Goal: Navigation & Orientation: Find specific page/section

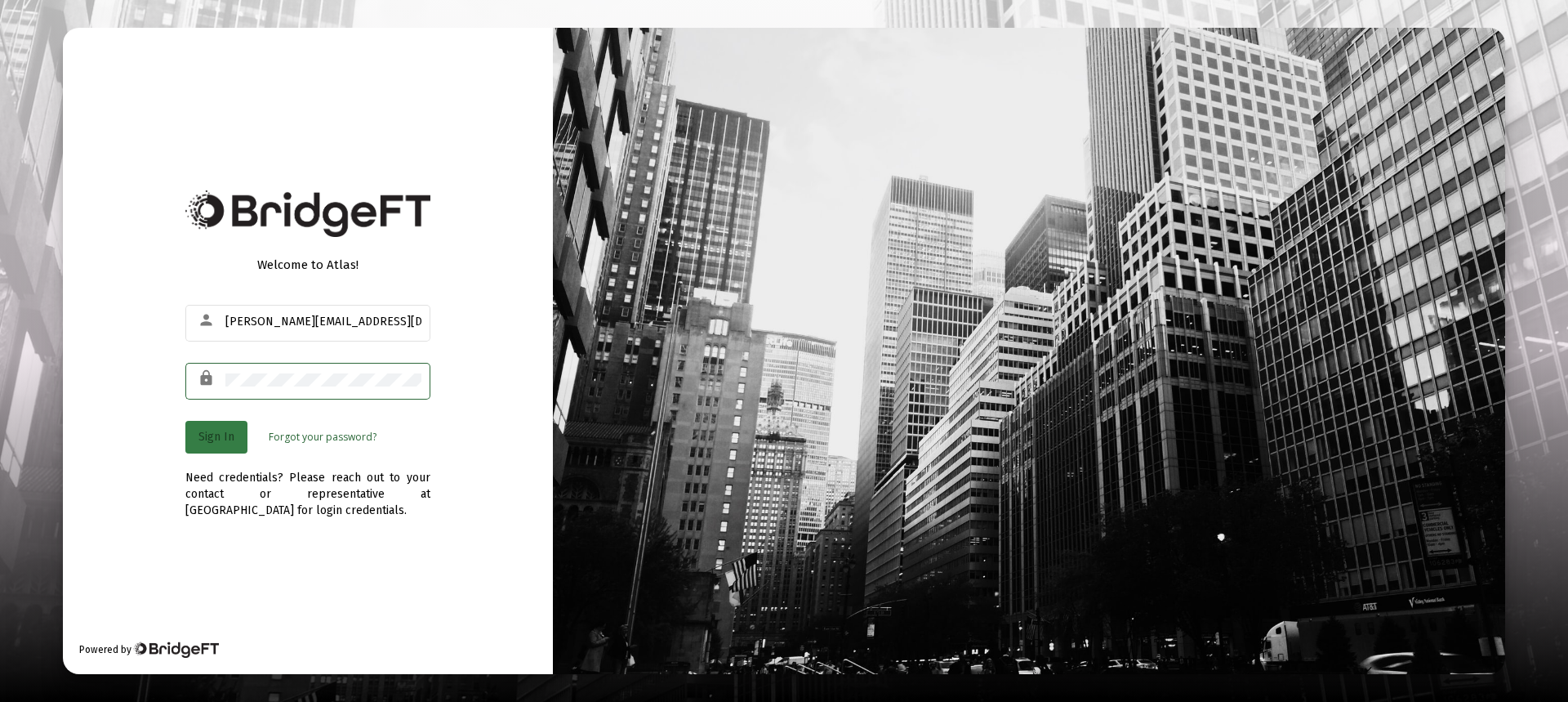
click at [206, 435] on span "Sign In" at bounding box center [216, 436] width 36 height 14
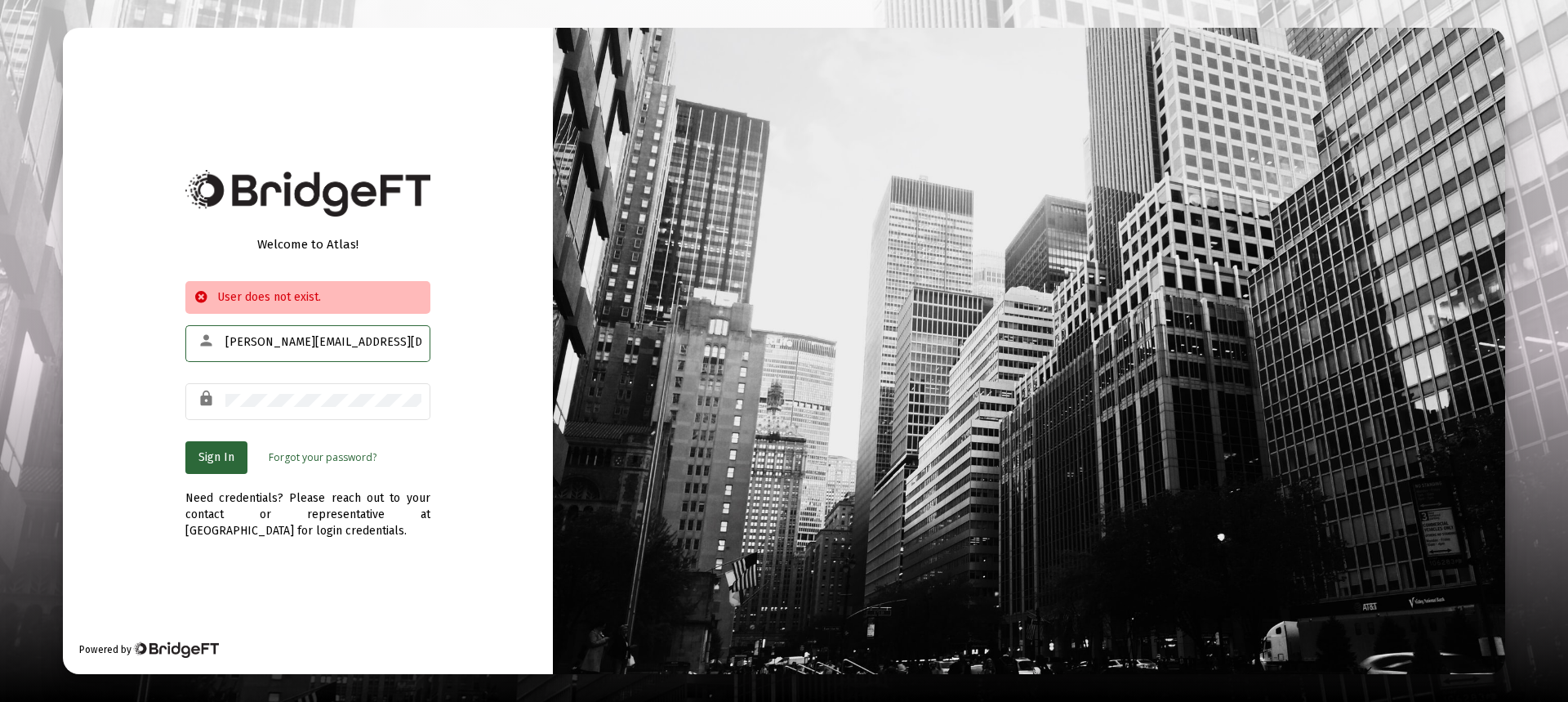
click at [379, 342] on input "[PERSON_NAME][EMAIL_ADDRESS][DOMAIN_NAME]" at bounding box center [324, 342] width 196 height 13
type input "[PERSON_NAME][EMAIL_ADDRESS][DOMAIN_NAME]"
click at [223, 460] on span "Sign In" at bounding box center [216, 456] width 36 height 14
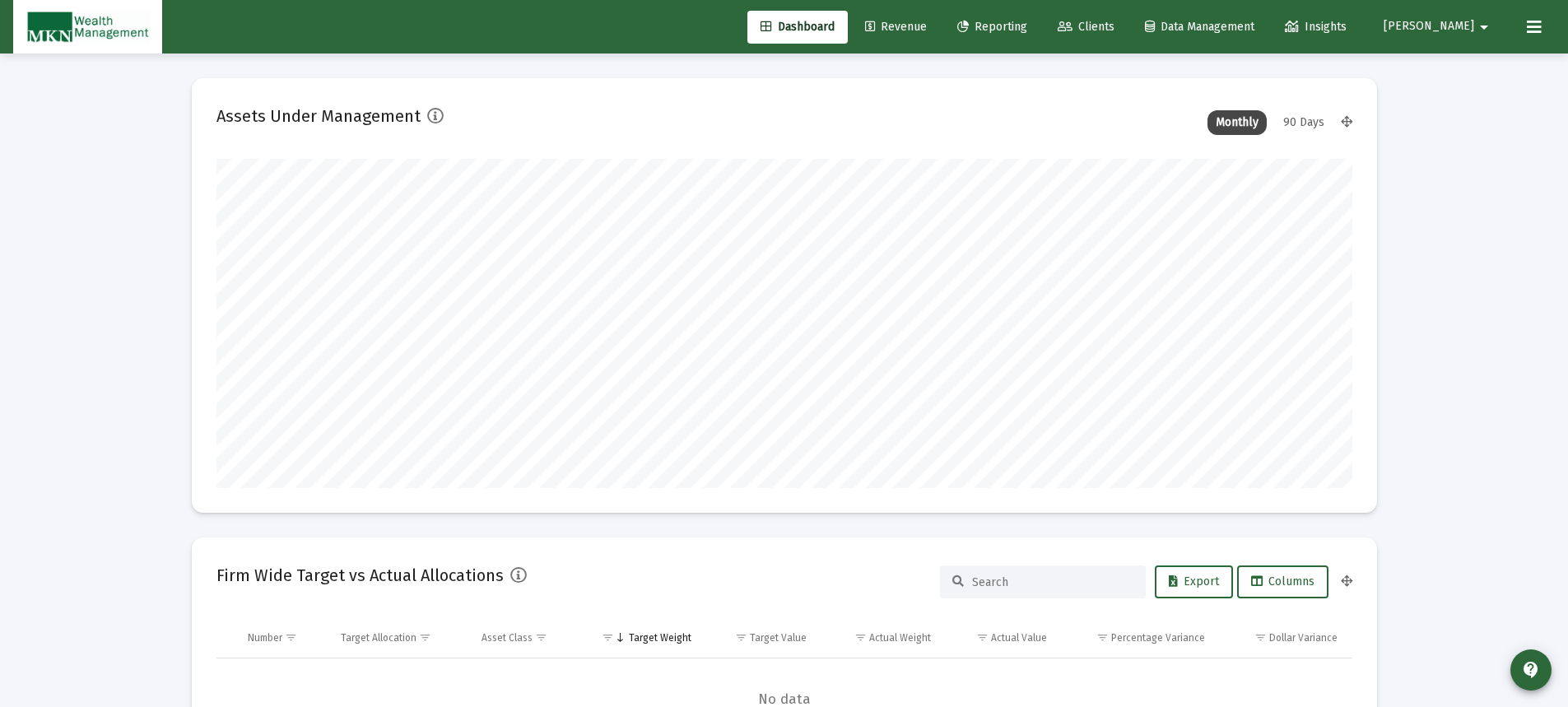
type input "[DATE]"
click at [1040, 19] on link "Reporting" at bounding box center [992, 28] width 96 height 33
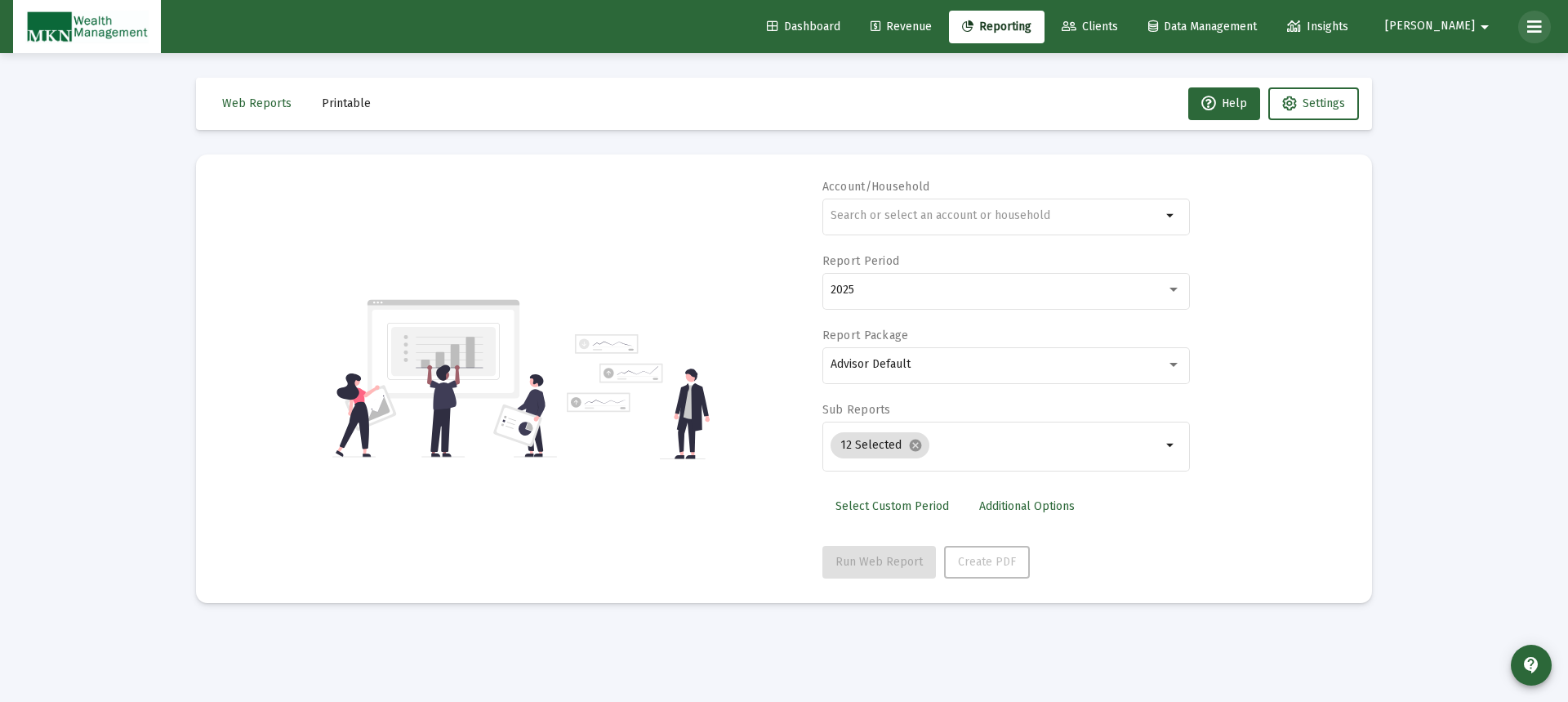
click at [1529, 19] on icon at bounding box center [1534, 27] width 15 height 19
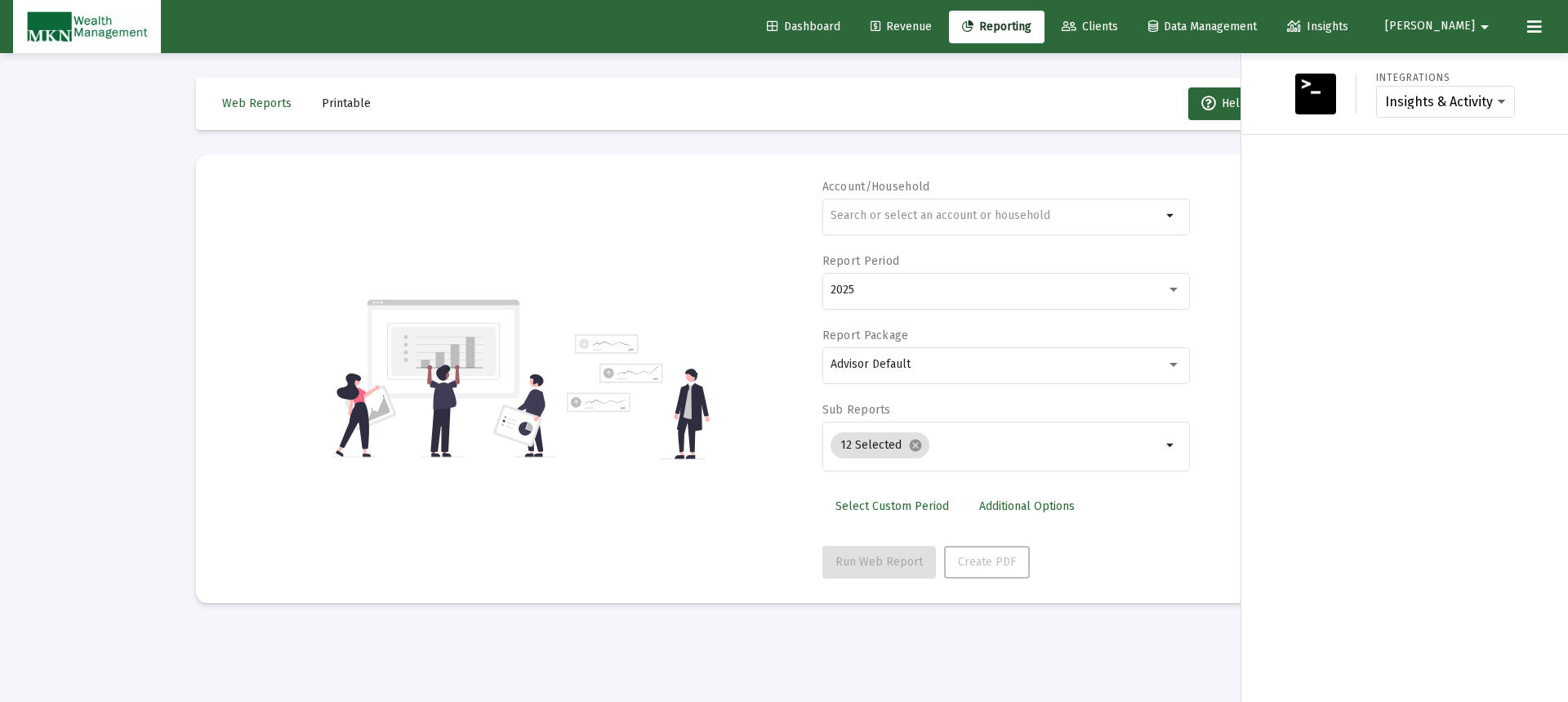
click at [1103, 88] on div at bounding box center [784, 351] width 1568 height 702
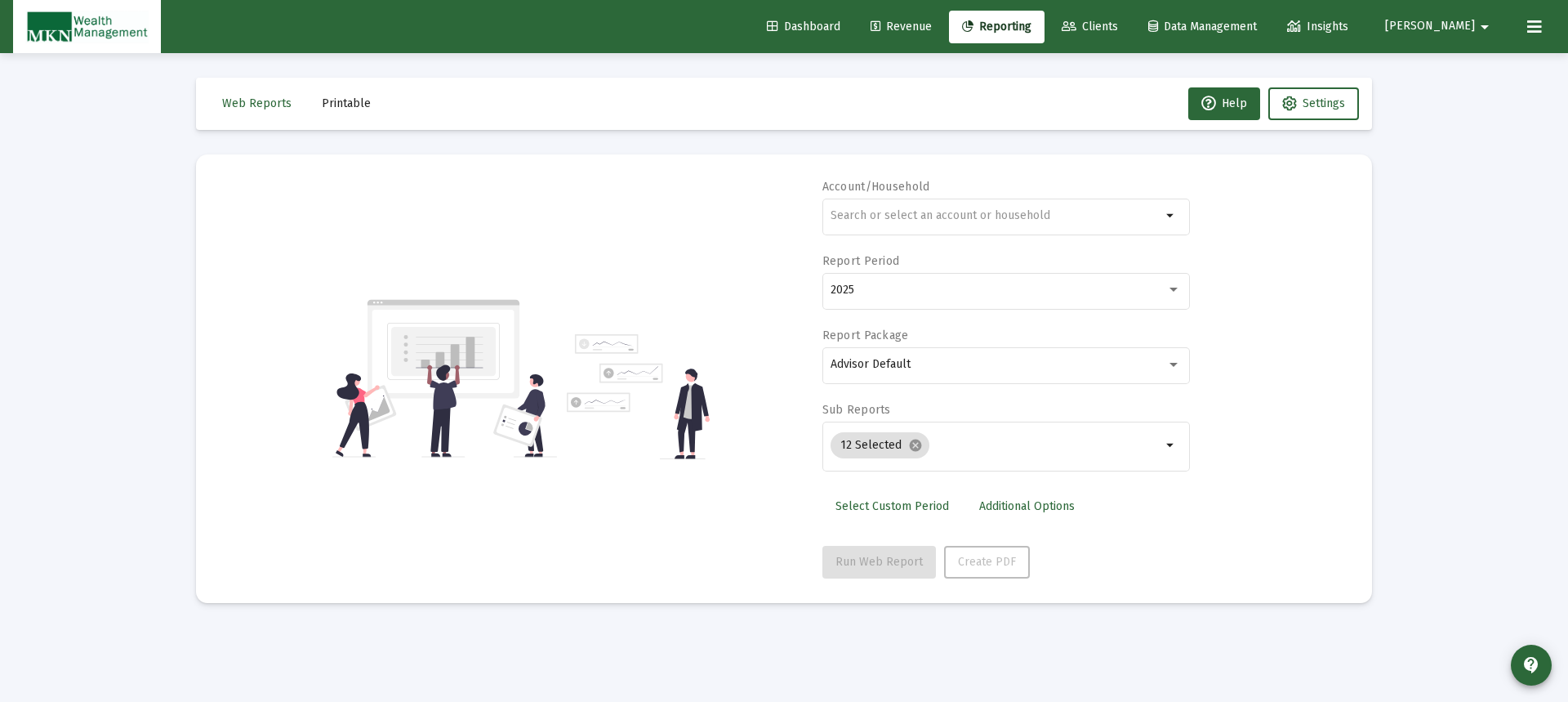
click at [1026, 21] on span "Reporting" at bounding box center [997, 26] width 70 height 14
click at [91, 141] on div "Loading... Web Reports Printable Help Settings Account/Household arrow_drop_dow…" at bounding box center [784, 351] width 1568 height 702
click at [1315, 104] on span "Settings" at bounding box center [1324, 103] width 42 height 14
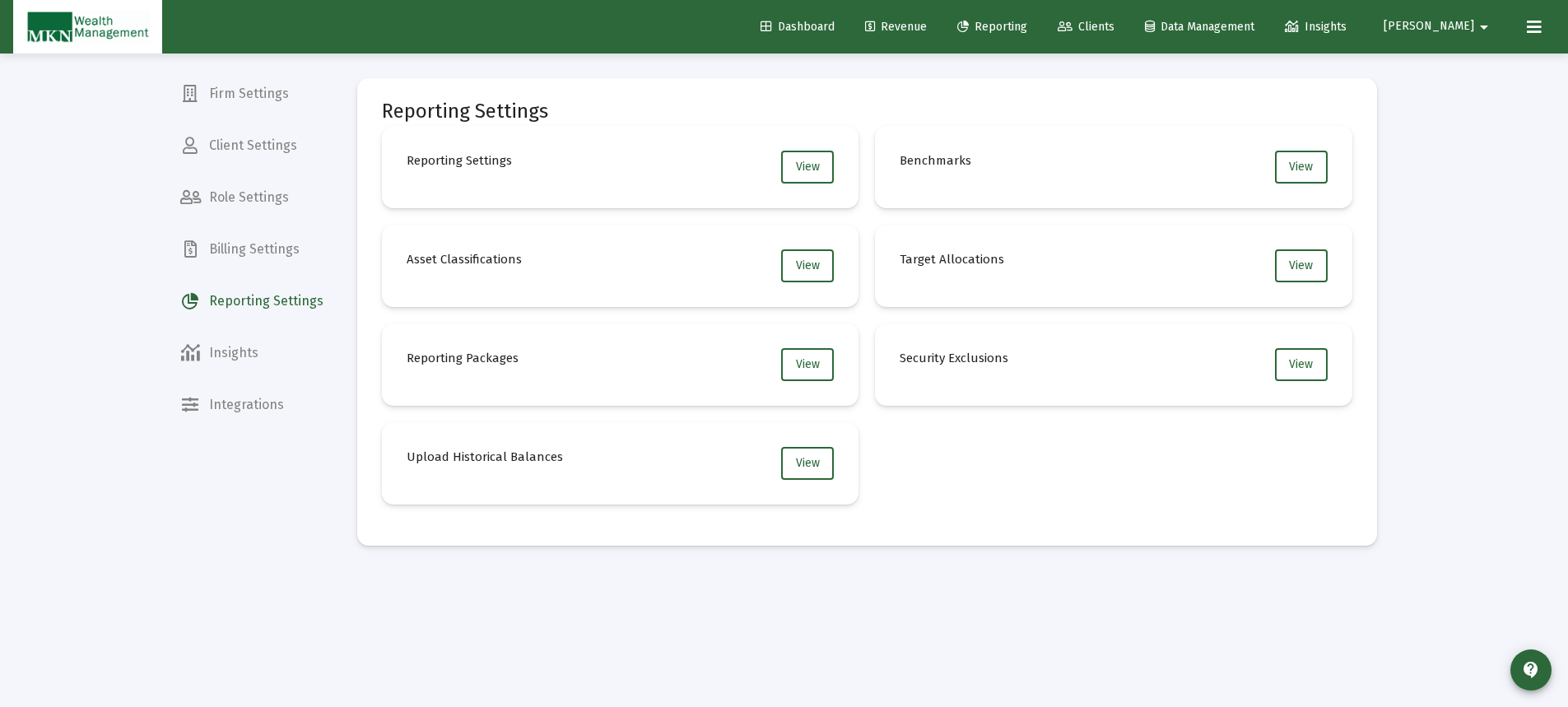
click at [821, 29] on span "Dashboard" at bounding box center [797, 26] width 74 height 14
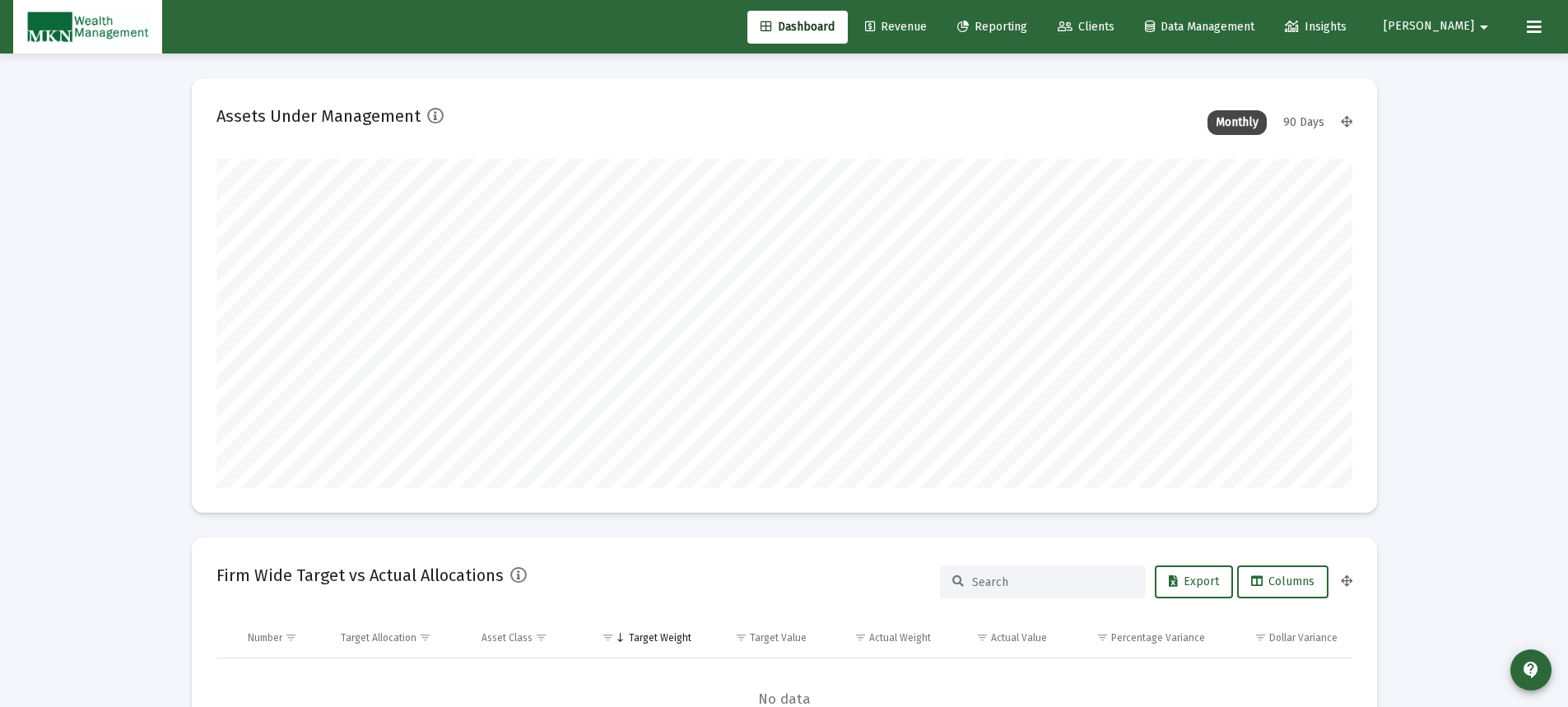
scroll to position [329, 611]
click at [926, 26] on span "Revenue" at bounding box center [895, 26] width 62 height 14
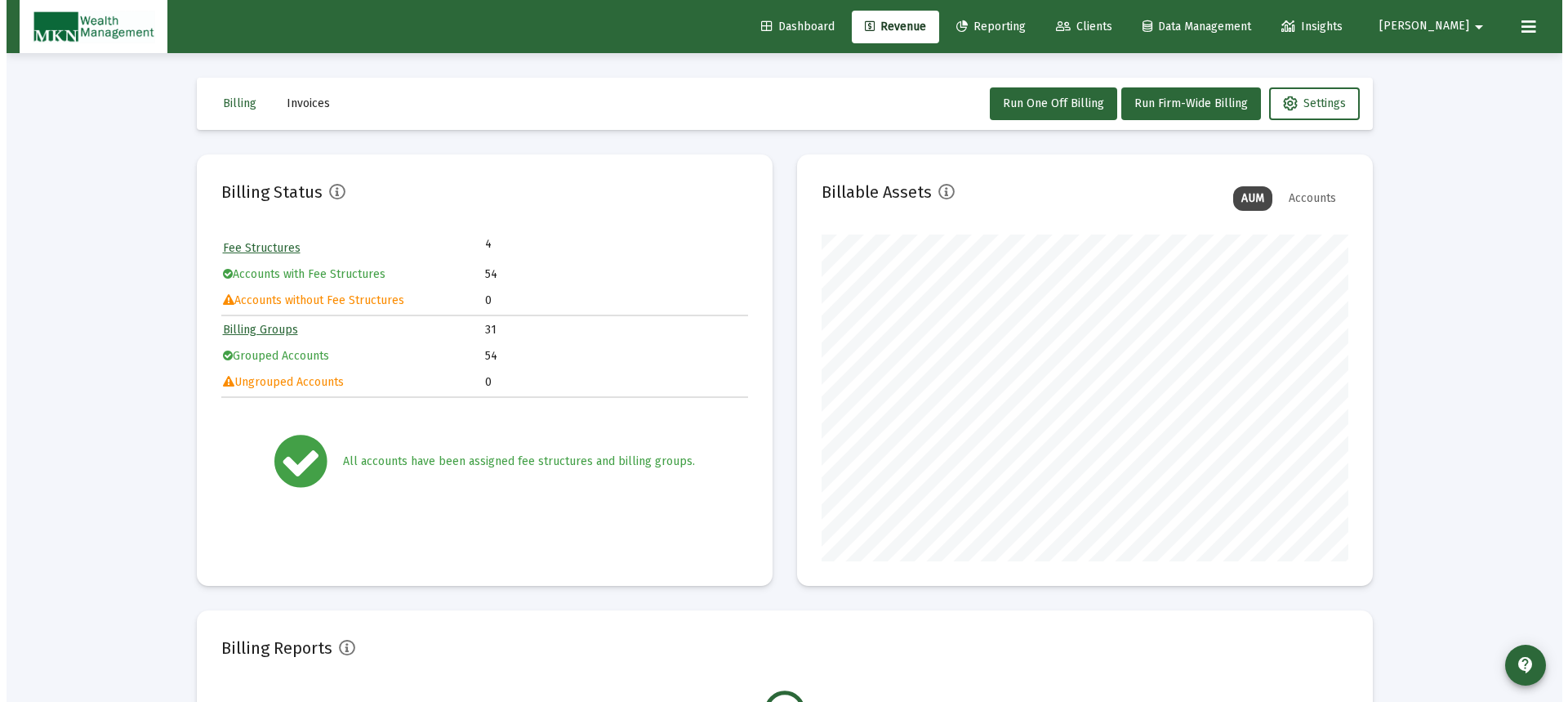
scroll to position [327, 527]
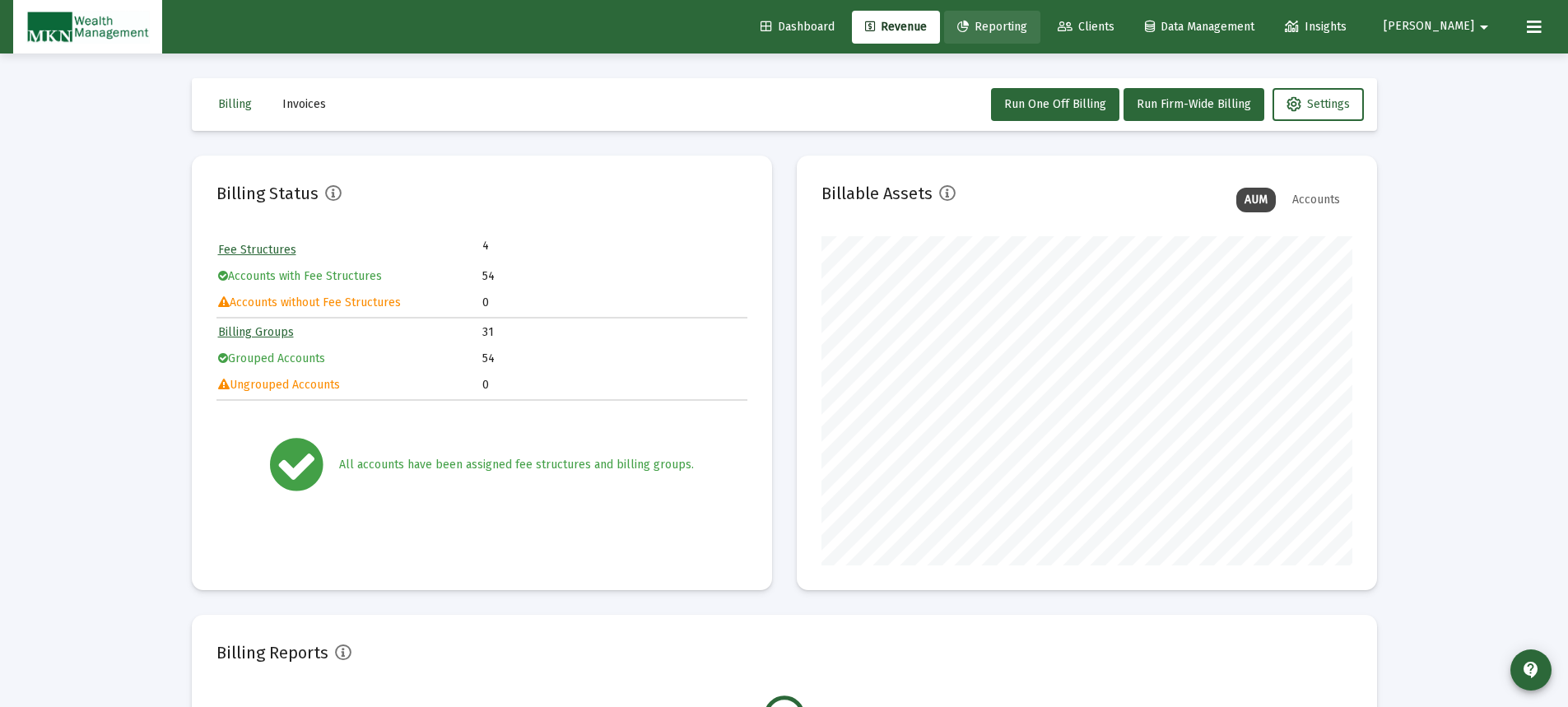
click at [1013, 21] on span "Reporting" at bounding box center [992, 26] width 70 height 14
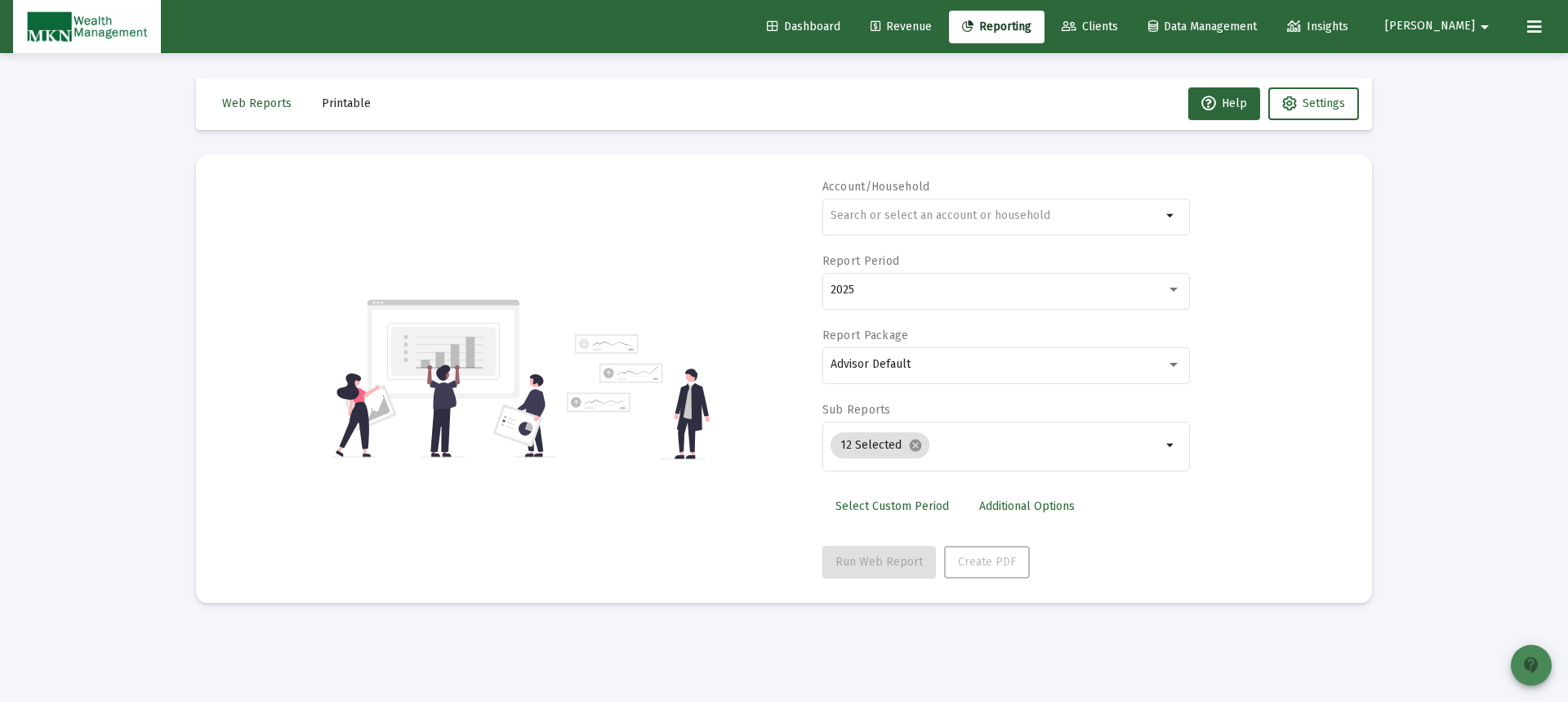
click at [1534, 661] on mat-icon "contact_support" at bounding box center [1530, 664] width 19 height 19
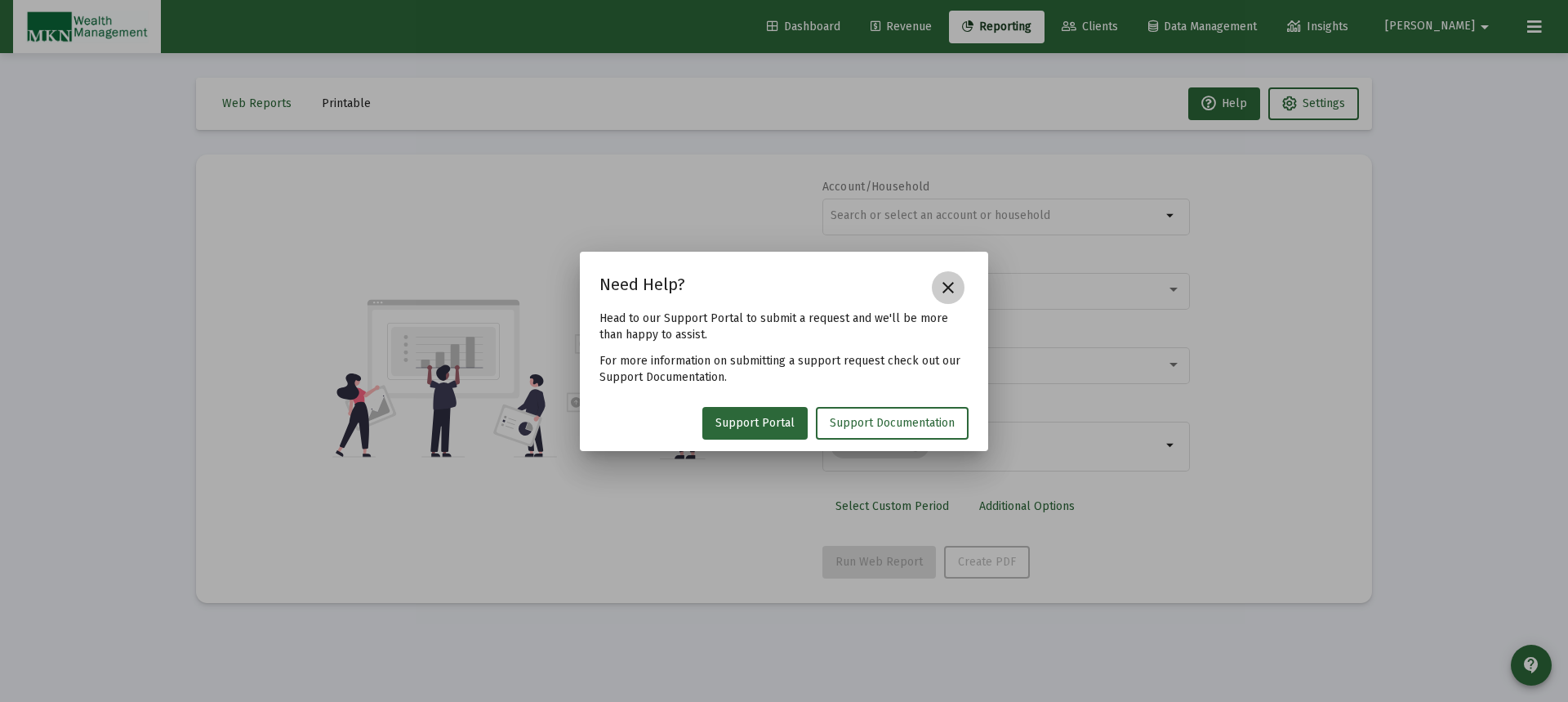
click at [942, 284] on mat-icon "close" at bounding box center [948, 287] width 19 height 19
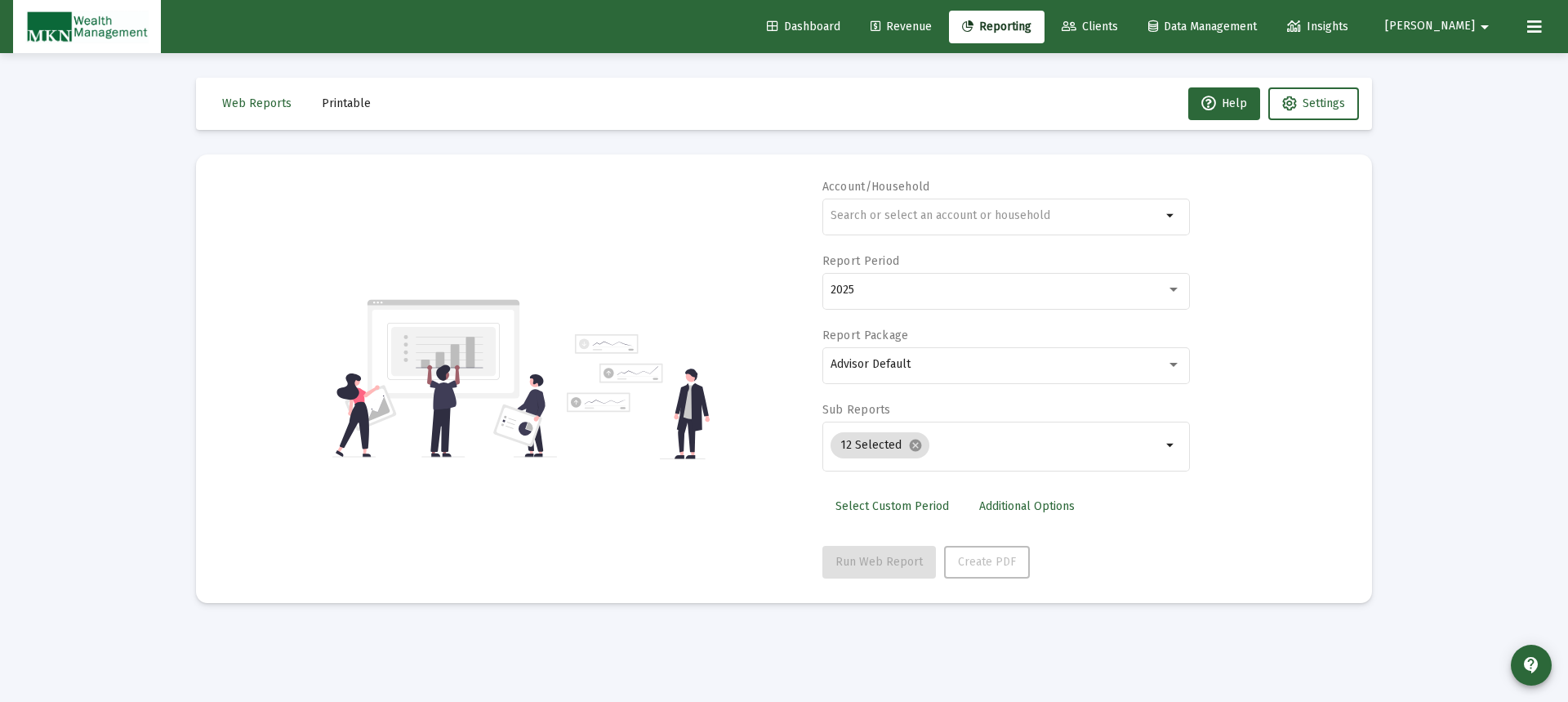
click at [1118, 27] on span "Clients" at bounding box center [1089, 26] width 56 height 14
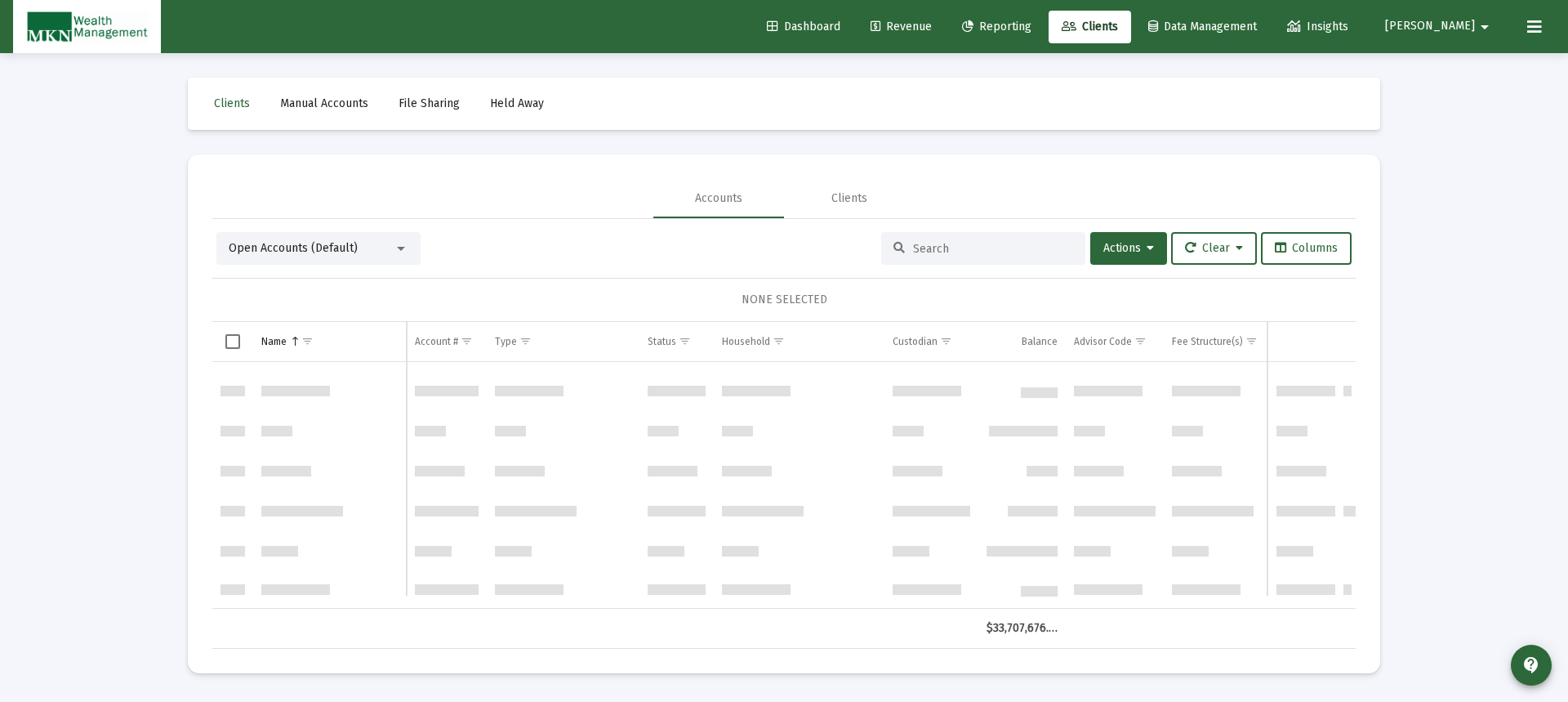
scroll to position [817, 0]
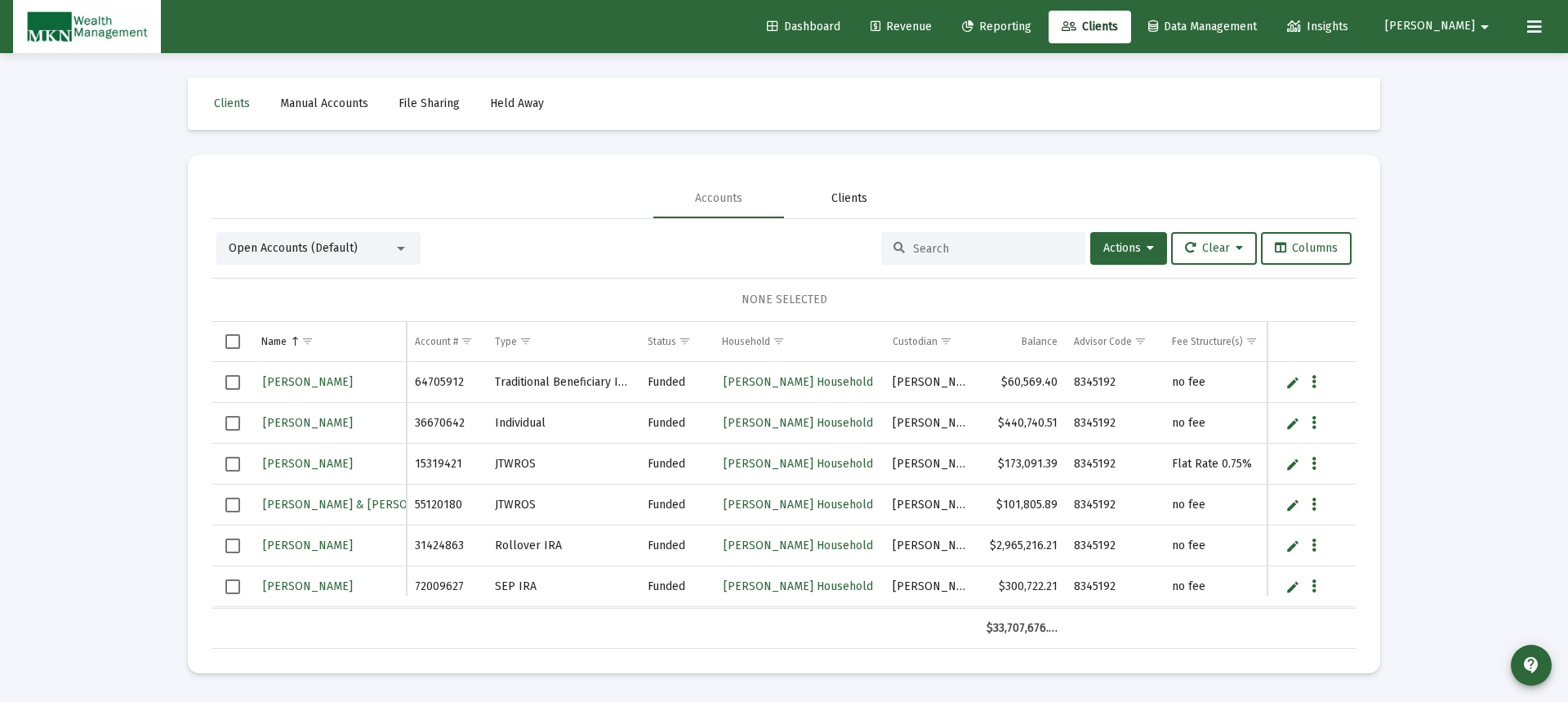
click at [851, 200] on div "Clients" at bounding box center [849, 198] width 36 height 17
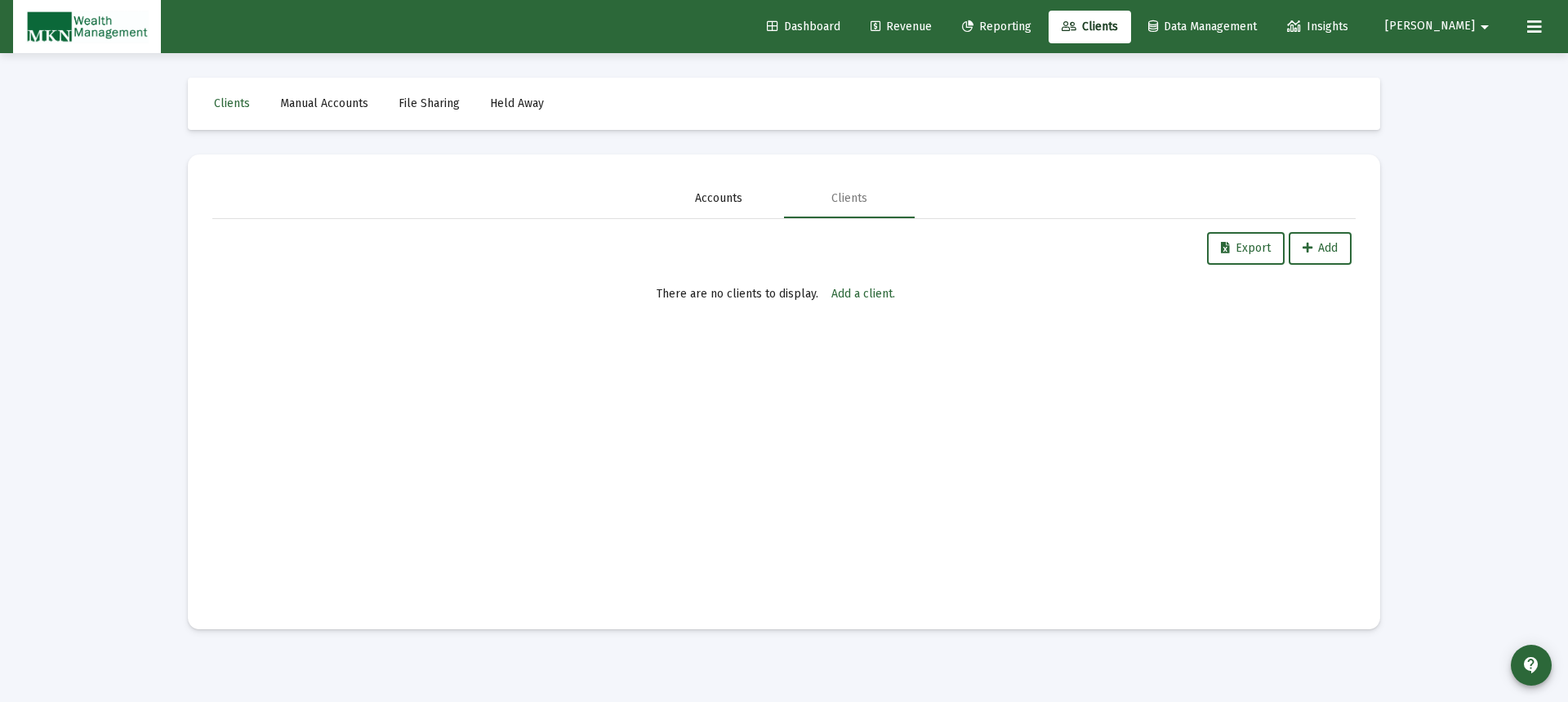
click at [728, 197] on div "Accounts" at bounding box center [718, 198] width 48 height 17
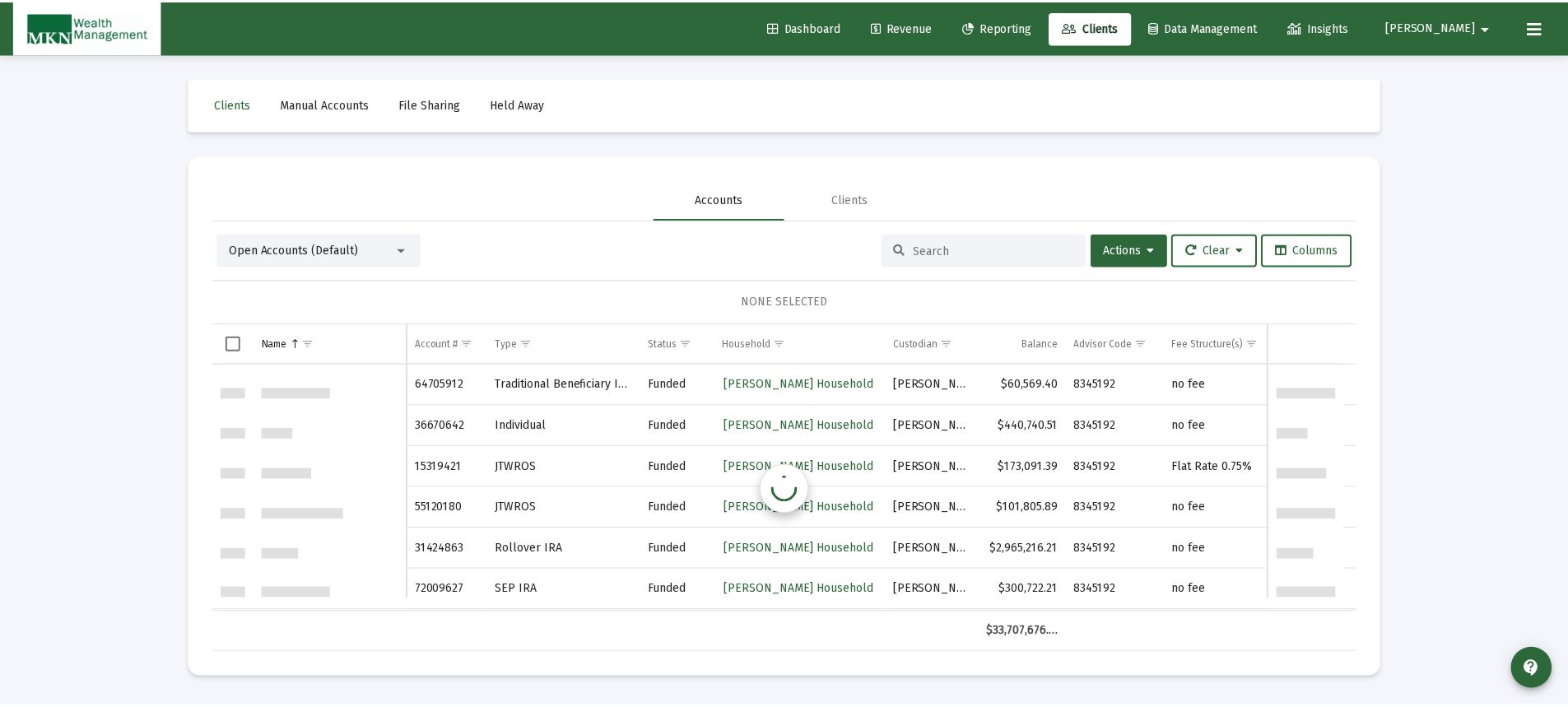
scroll to position [823, 0]
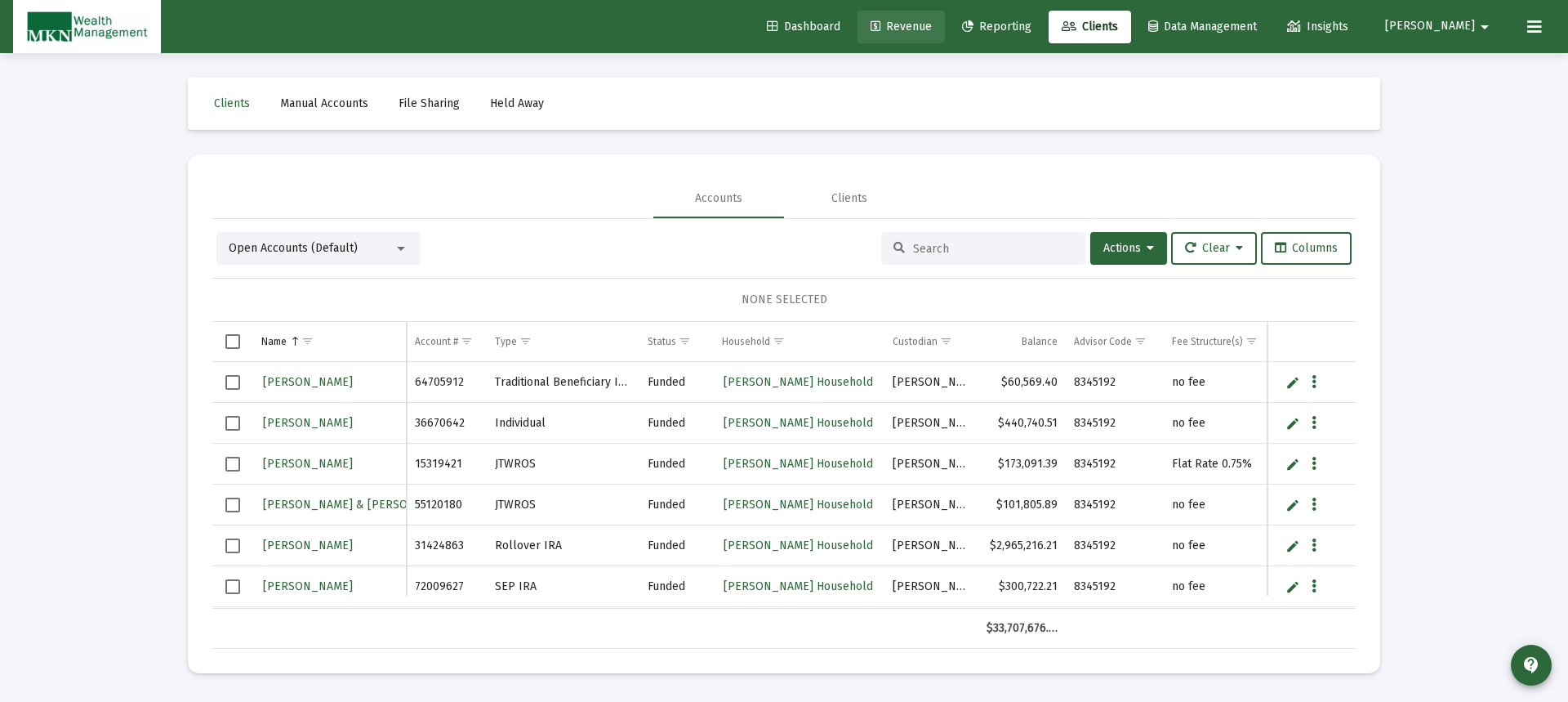
click at [932, 24] on span "Revenue" at bounding box center [901, 26] width 61 height 14
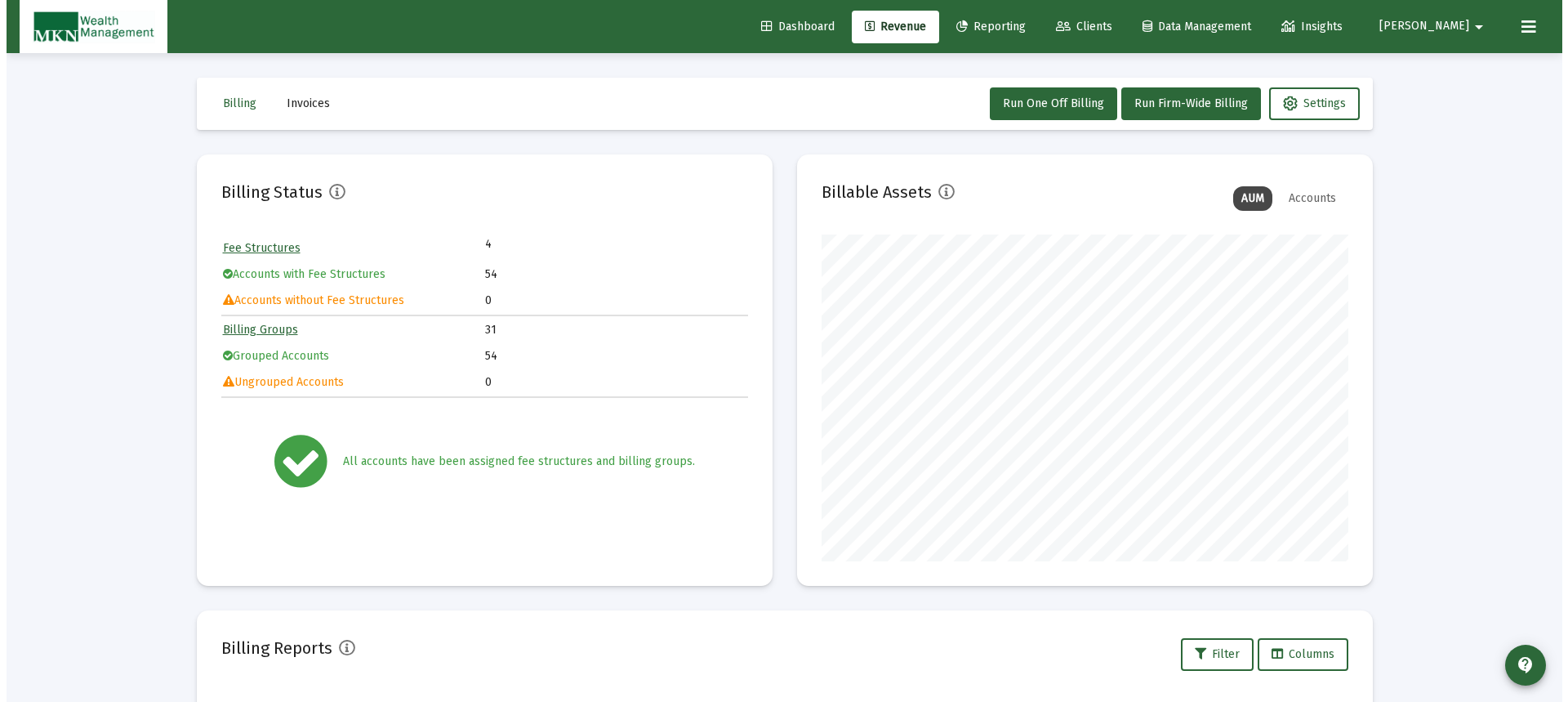
scroll to position [327, 527]
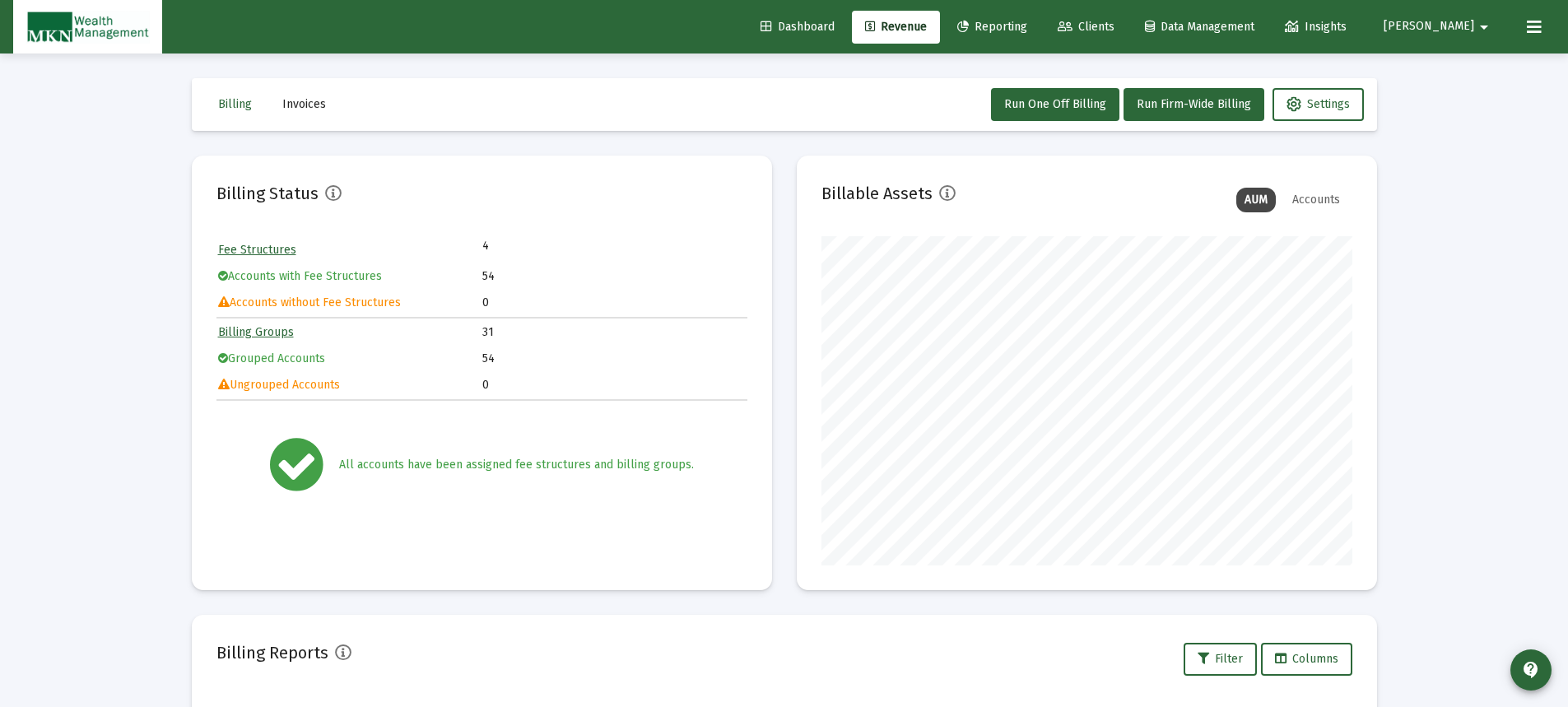
click at [1027, 21] on span "Reporting" at bounding box center [992, 26] width 70 height 14
